Goal: Find specific page/section: Find specific page/section

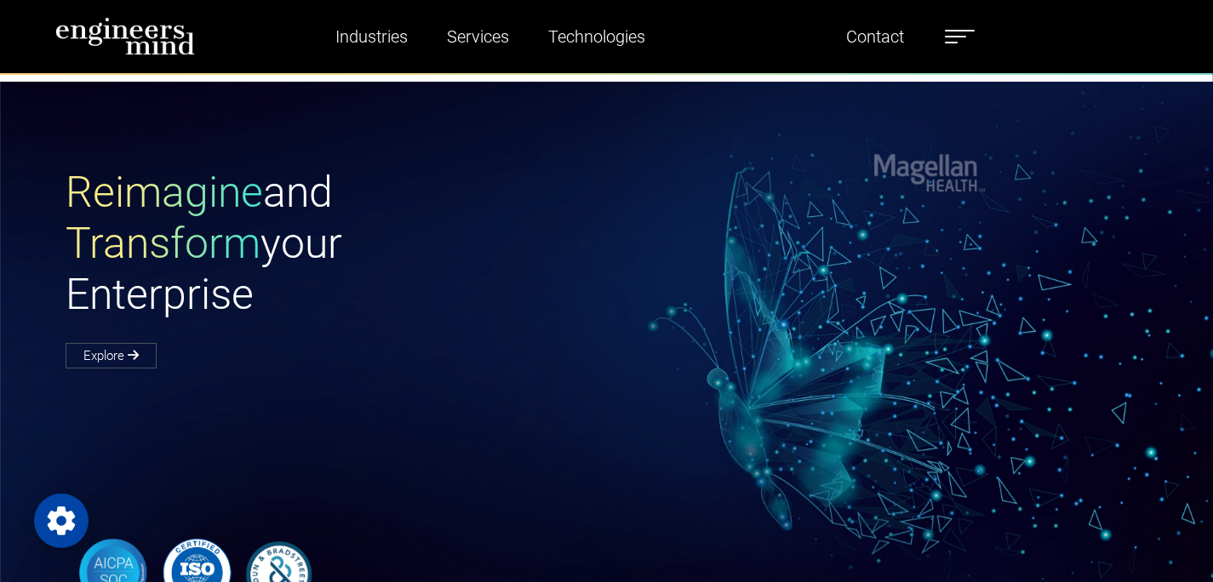
click at [961, 36] on span at bounding box center [955, 37] width 21 height 2
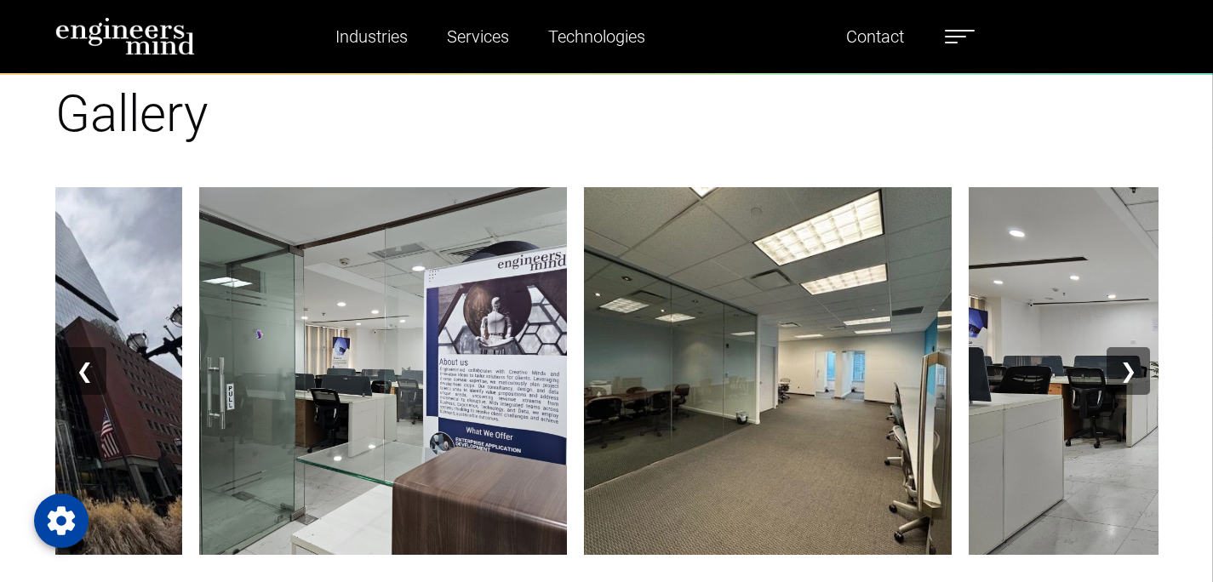
scroll to position [2064, 0]
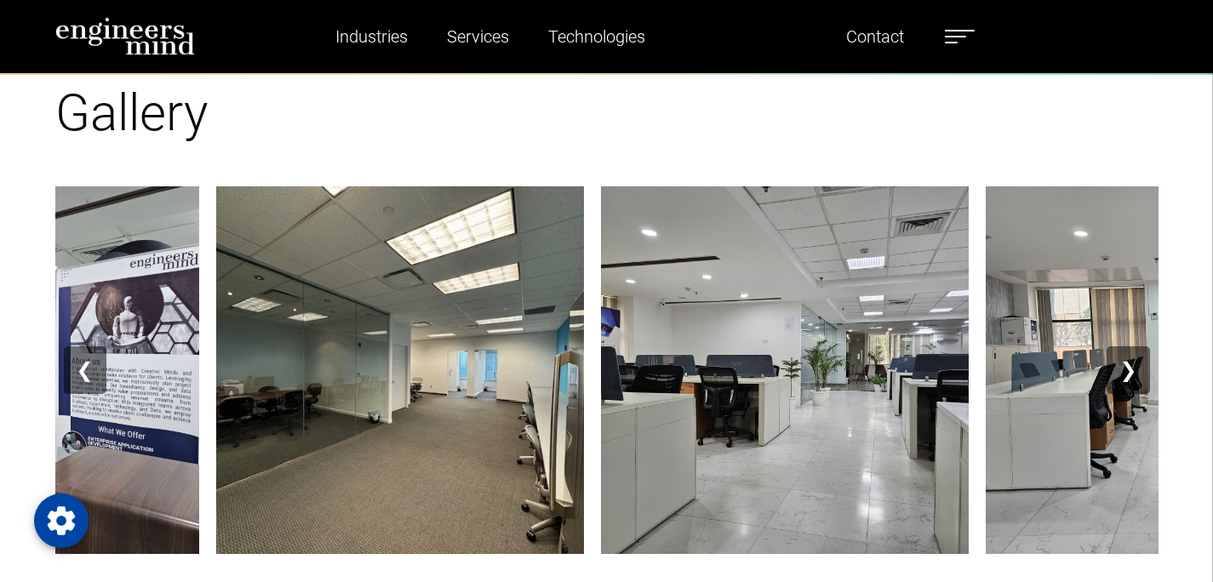
click at [472, 414] on img at bounding box center [400, 370] width 368 height 368
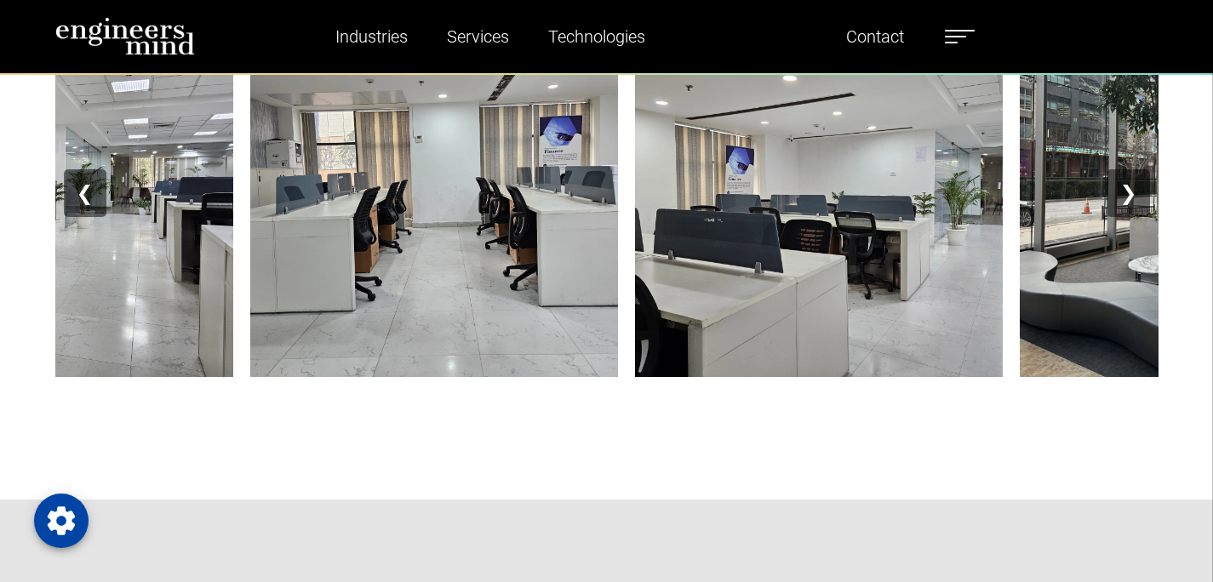
scroll to position [1971, 0]
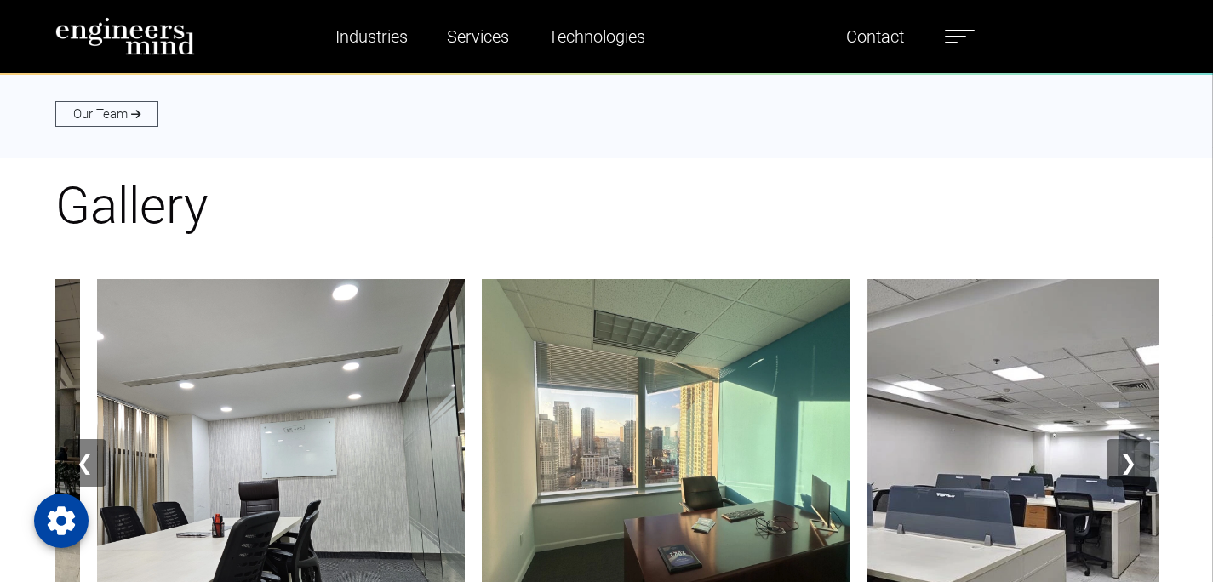
click at [1126, 457] on button "❯" at bounding box center [1128, 463] width 43 height 48
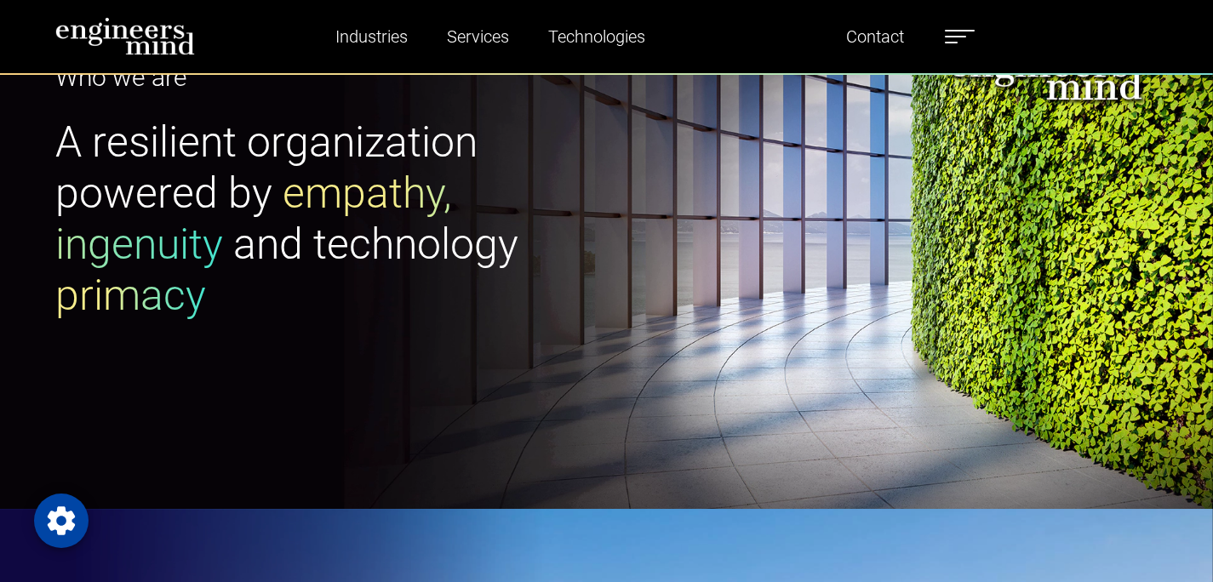
scroll to position [130, 0]
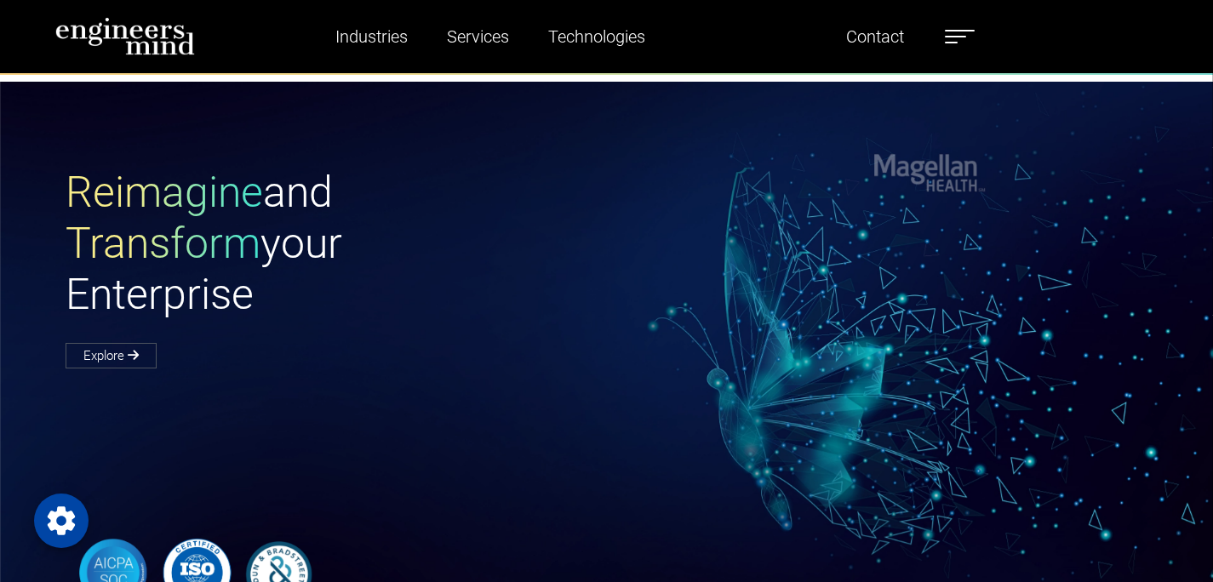
click at [966, 36] on span at bounding box center [955, 37] width 21 height 2
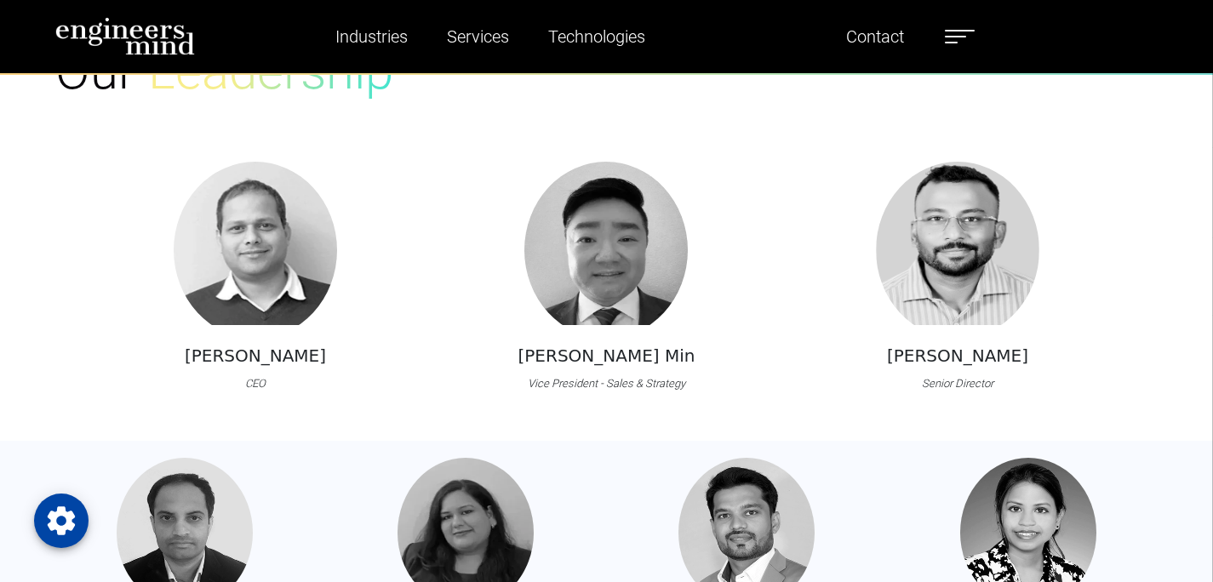
scroll to position [1437, 0]
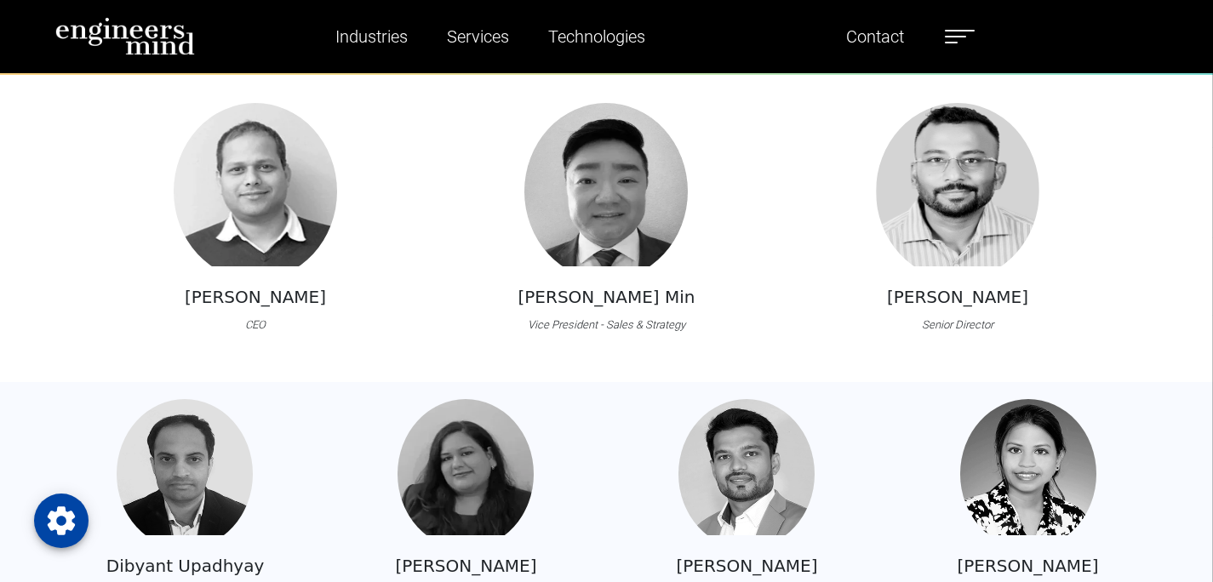
click at [169, 37] on img at bounding box center [125, 36] width 140 height 38
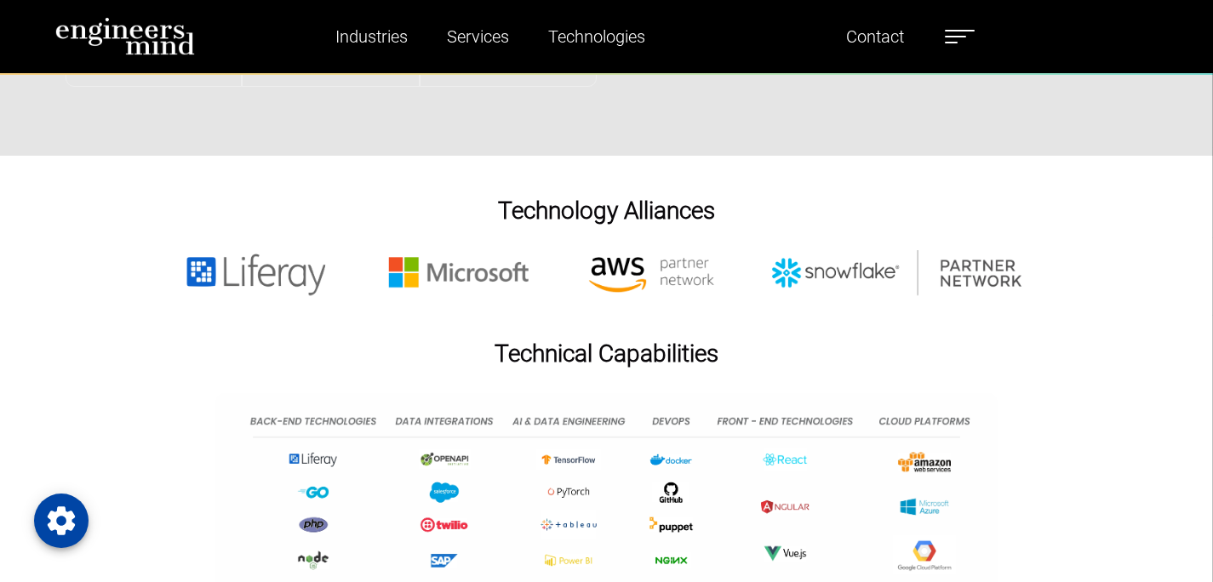
scroll to position [2965, 0]
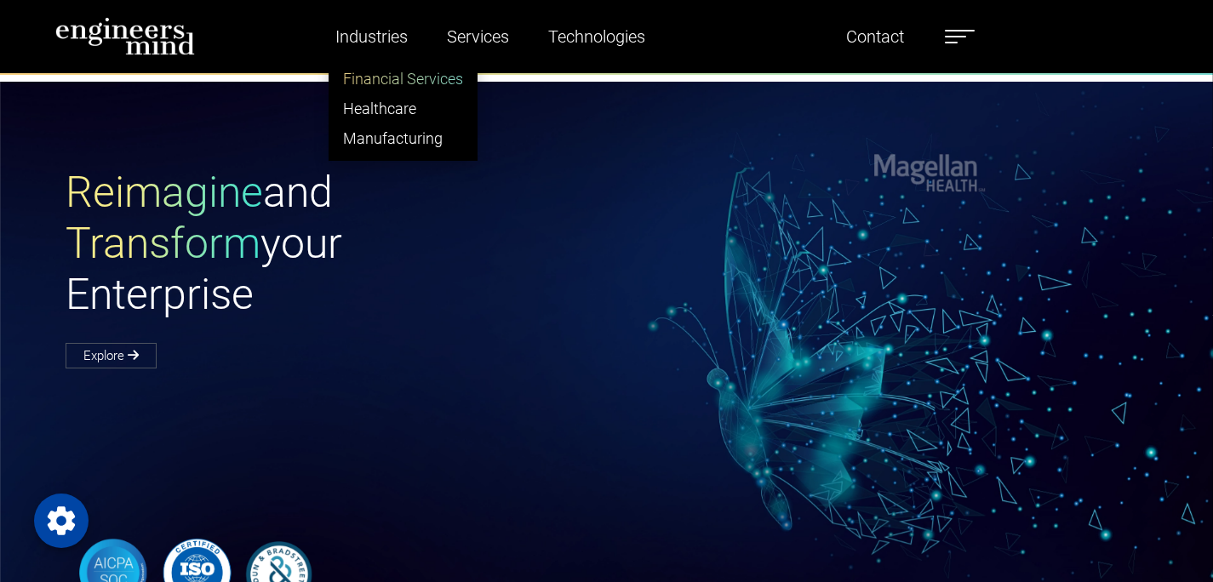
click at [410, 72] on link "Financial Services" at bounding box center [402, 79] width 147 height 30
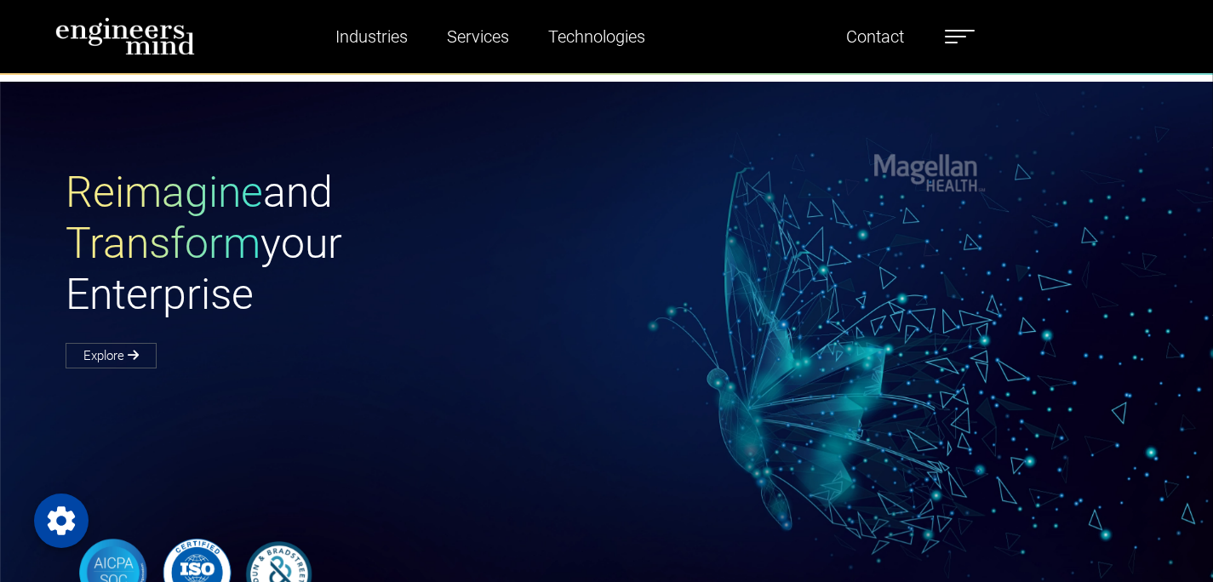
click at [963, 34] on label at bounding box center [960, 37] width 30 height 22
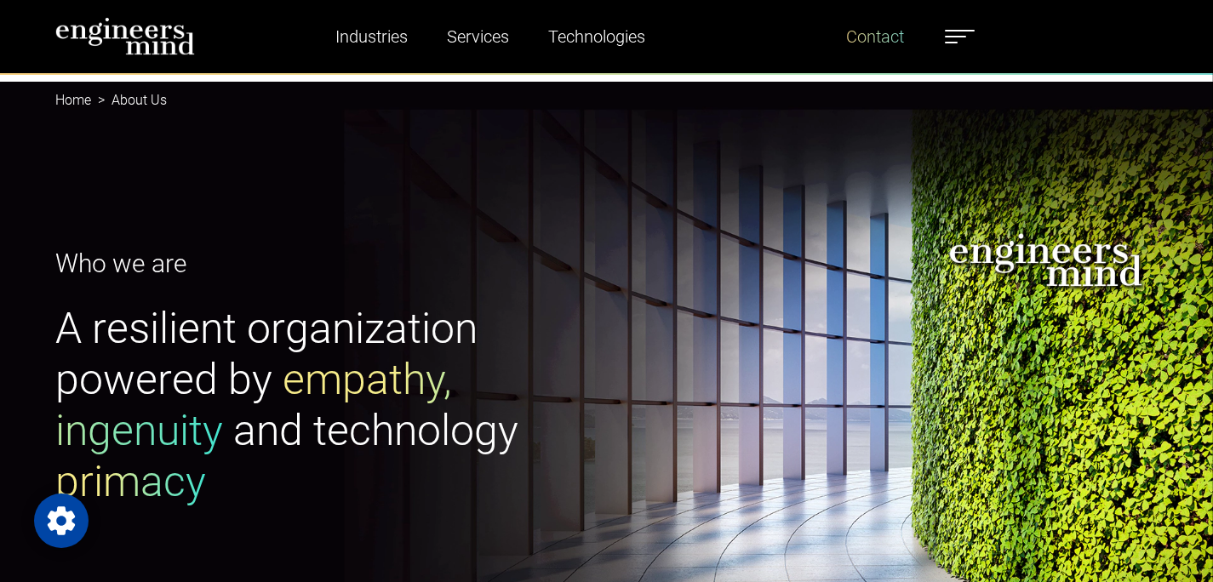
click at [892, 37] on link "Contact" at bounding box center [875, 36] width 72 height 39
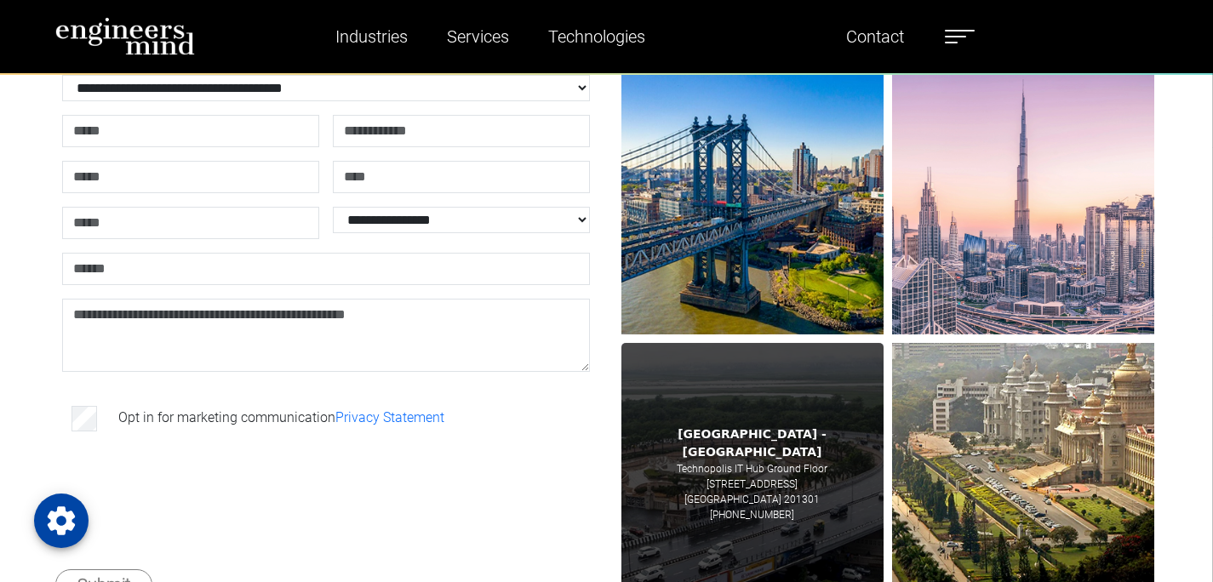
scroll to position [182, 0]
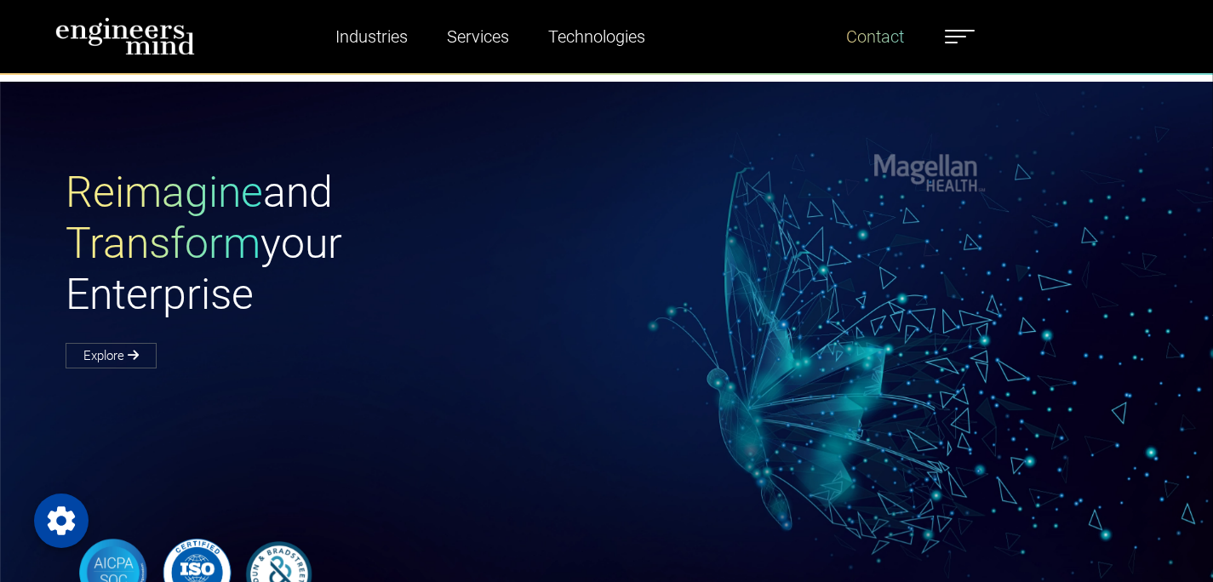
click at [873, 35] on link "Contact" at bounding box center [875, 36] width 72 height 39
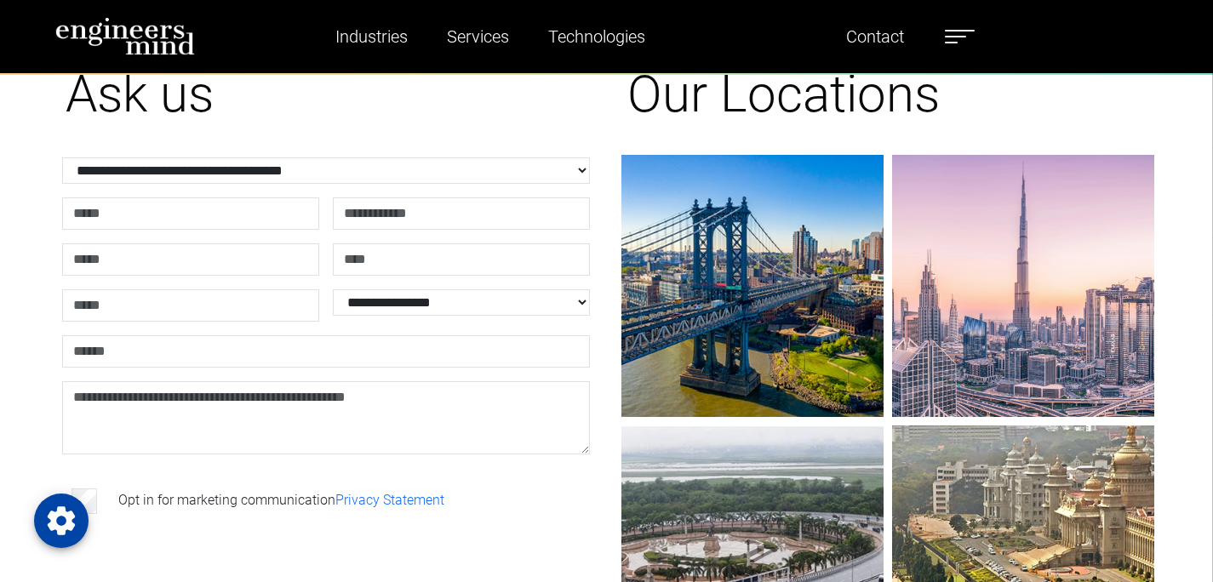
scroll to position [100, 0]
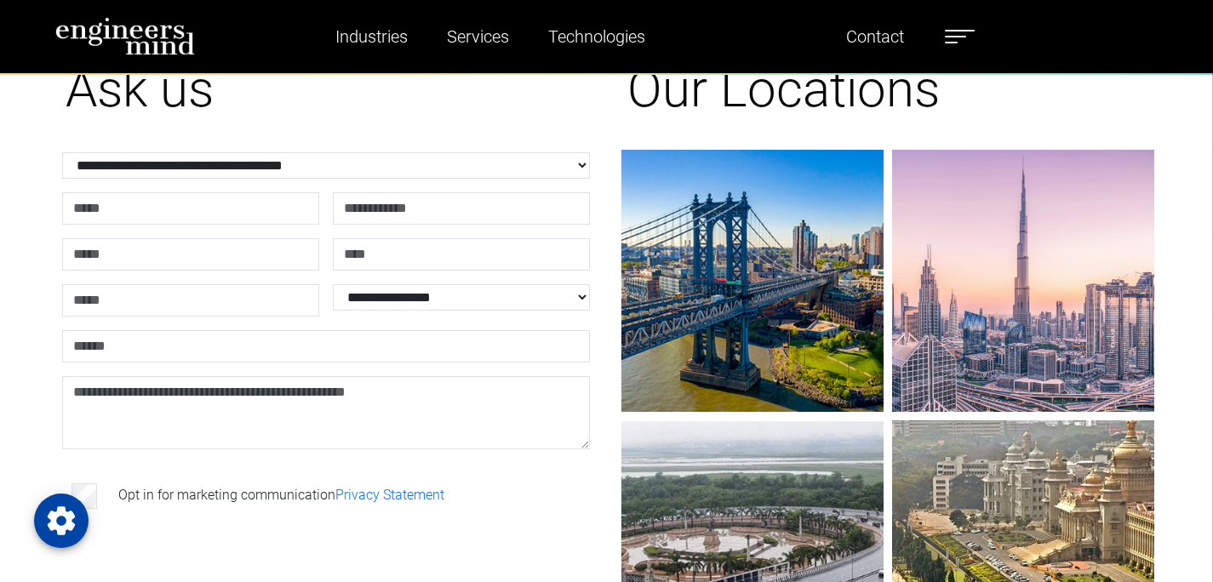
click at [595, 439] on div at bounding box center [326, 413] width 542 height 87
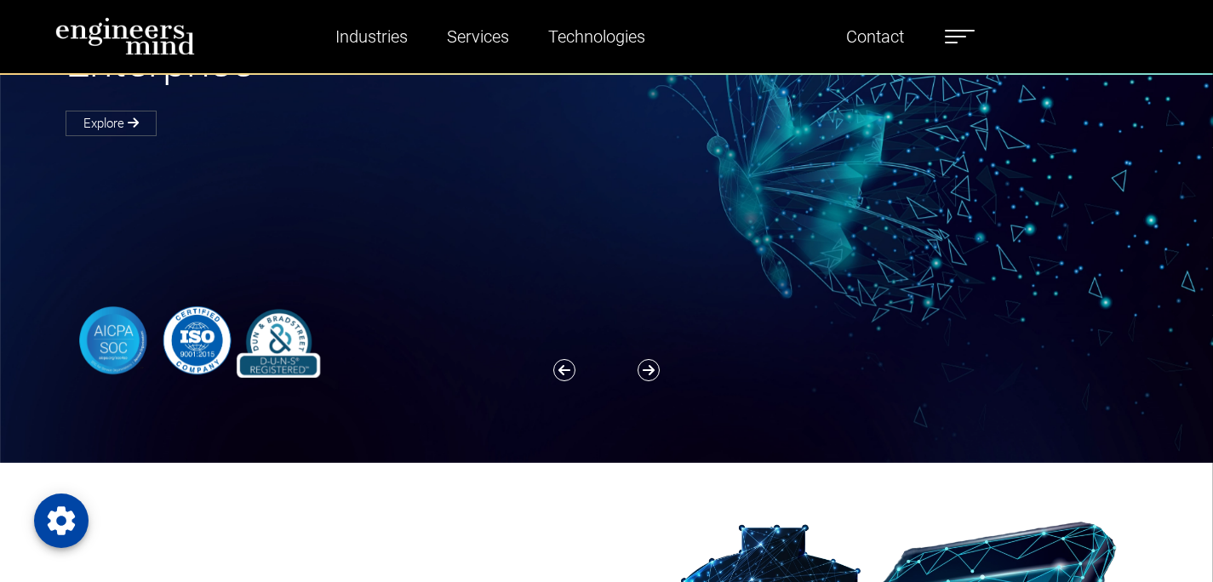
scroll to position [249, 0]
